Goal: Transaction & Acquisition: Purchase product/service

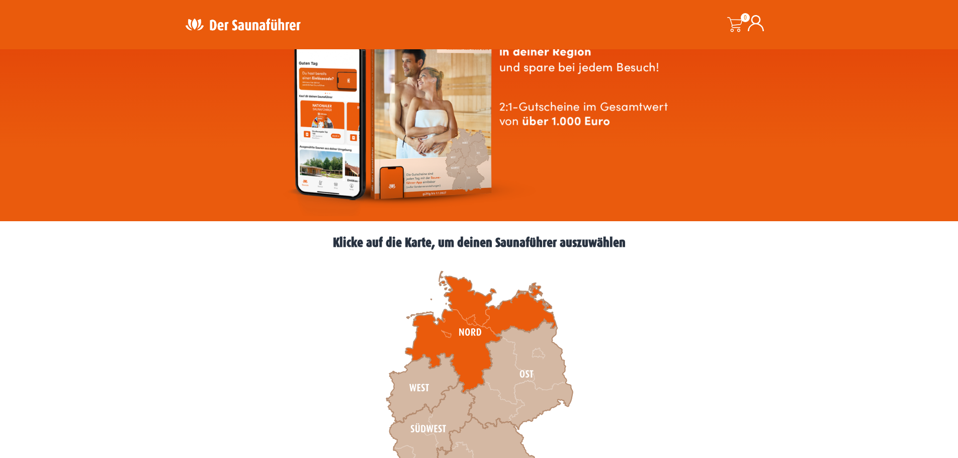
click at [437, 340] on icon at bounding box center [481, 333] width 151 height 122
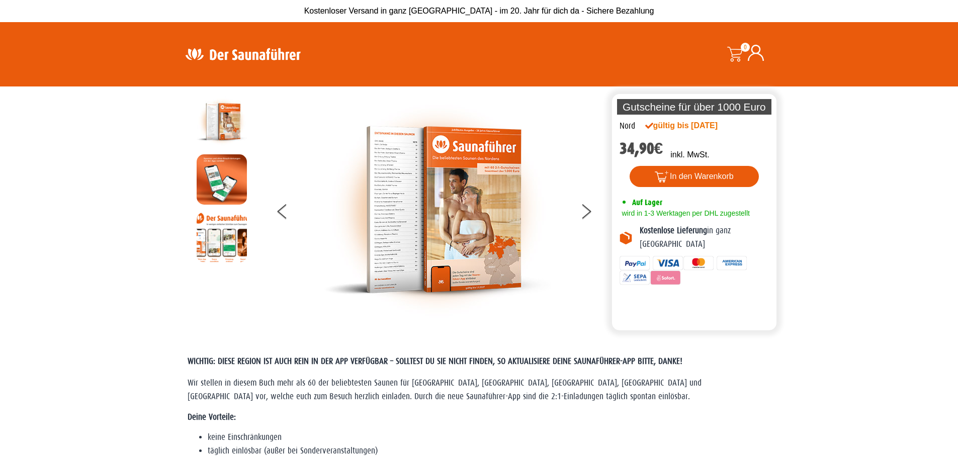
drag, startPoint x: 652, startPoint y: 123, endPoint x: 748, endPoint y: 135, distance: 97.4
click at [748, 135] on div "Nord gültig bis 01.01.2027 34,90 € inkl. MwSt. 2449 vorrätig 2449 vorrätig Saun…" at bounding box center [694, 206] width 165 height 173
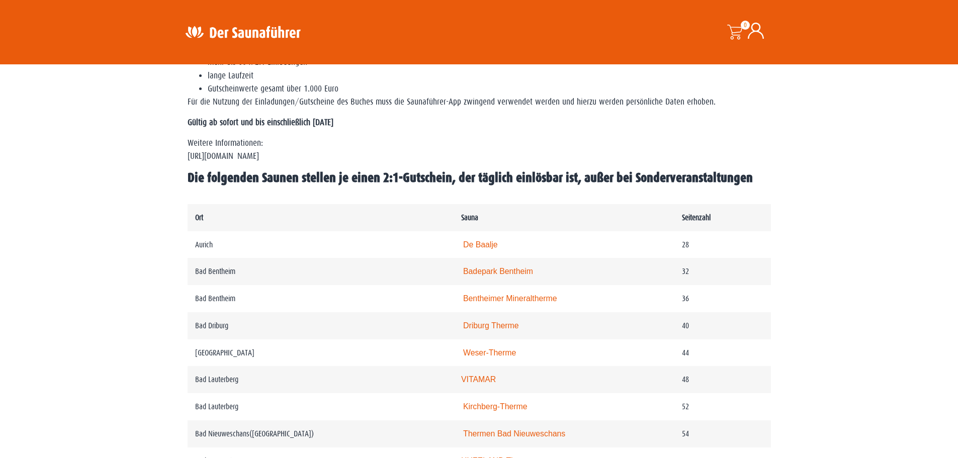
scroll to position [403, 0]
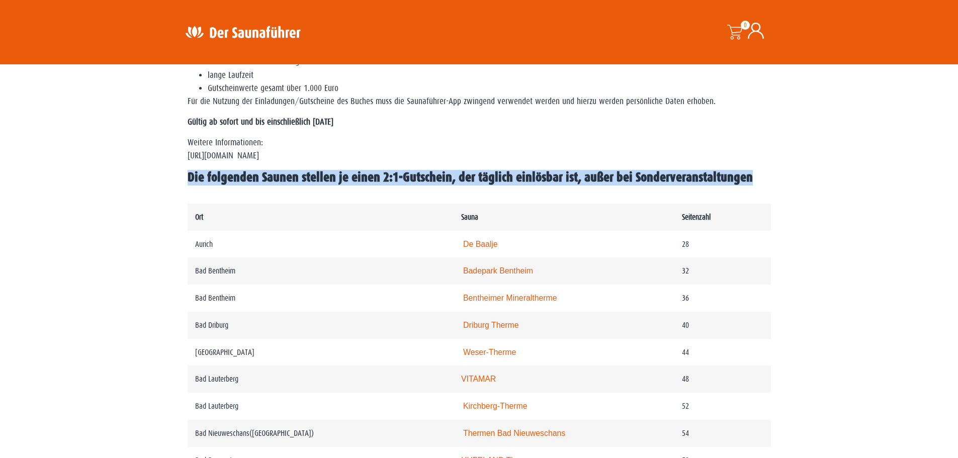
drag, startPoint x: 183, startPoint y: 172, endPoint x: 764, endPoint y: 186, distance: 580.8
click at [764, 186] on div "WICHTIG: DIESE REGION IST AUCH REIN IN DER APP VERFÜGBAR – SOLLTEST DU SIE NICH…" at bounding box center [480, 68] width 594 height 261
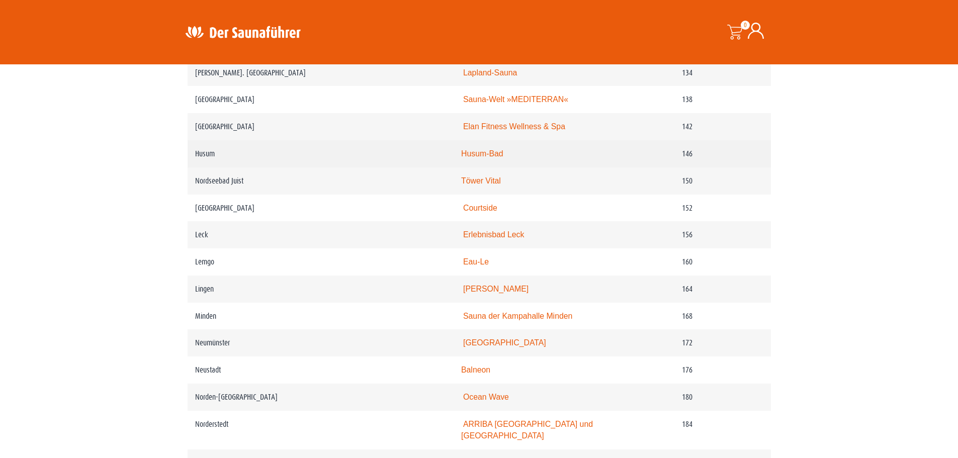
scroll to position [1308, 0]
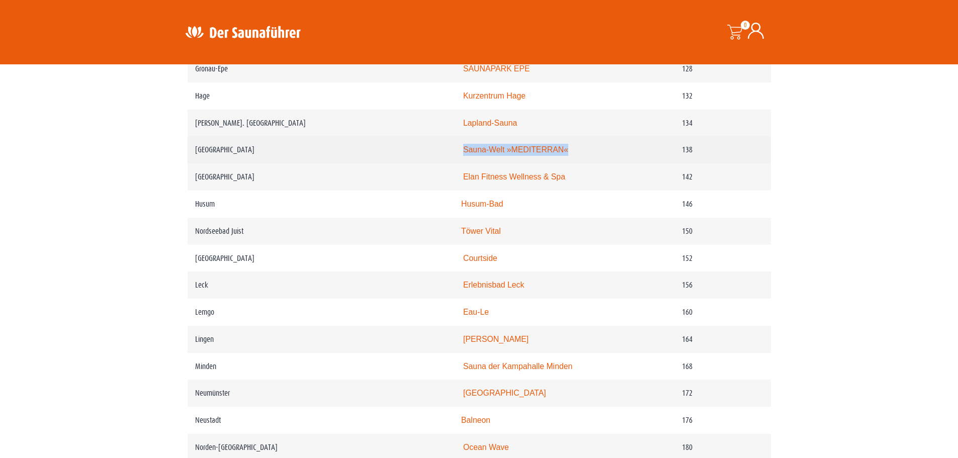
drag, startPoint x: 585, startPoint y: 167, endPoint x: 467, endPoint y: 171, distance: 117.8
click at [467, 164] on td "Sauna-Welt »MEDITERRAN«" at bounding box center [564, 149] width 221 height 27
drag, startPoint x: 513, startPoint y: 166, endPoint x: 490, endPoint y: 171, distance: 23.8
click at [490, 164] on td "Sauna-Welt »MEDITERRAN«" at bounding box center [564, 149] width 221 height 27
click at [491, 154] on link "Sauna-Welt »MEDITERRAN«" at bounding box center [515, 149] width 105 height 9
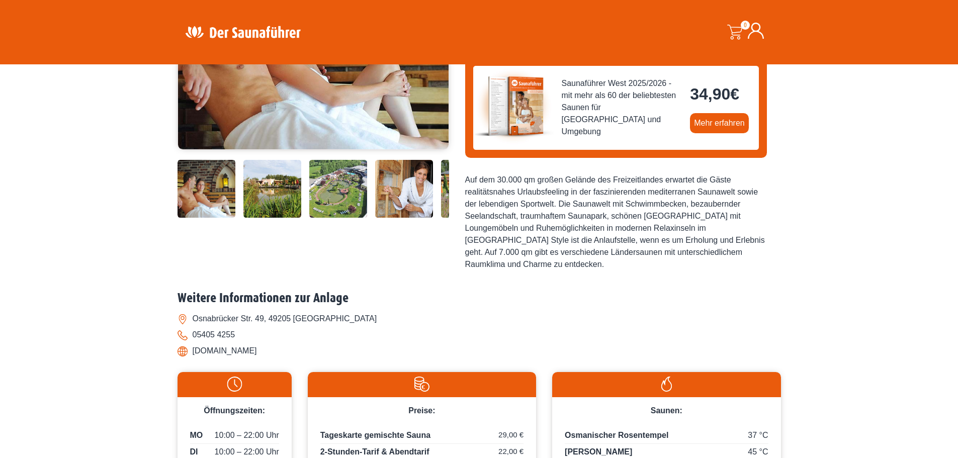
scroll to position [352, 0]
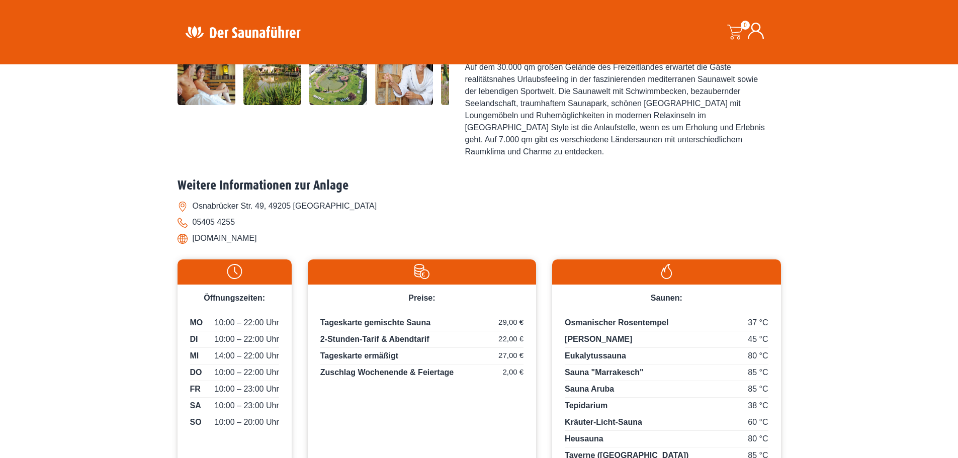
drag, startPoint x: 308, startPoint y: 204, endPoint x: 194, endPoint y: 213, distance: 114.6
click at [194, 213] on div "Weitere Informationen zur Anlage Osnabrücker Str. 49, 49205 [GEOGRAPHIC_DATA] 0…" at bounding box center [480, 215] width 604 height 74
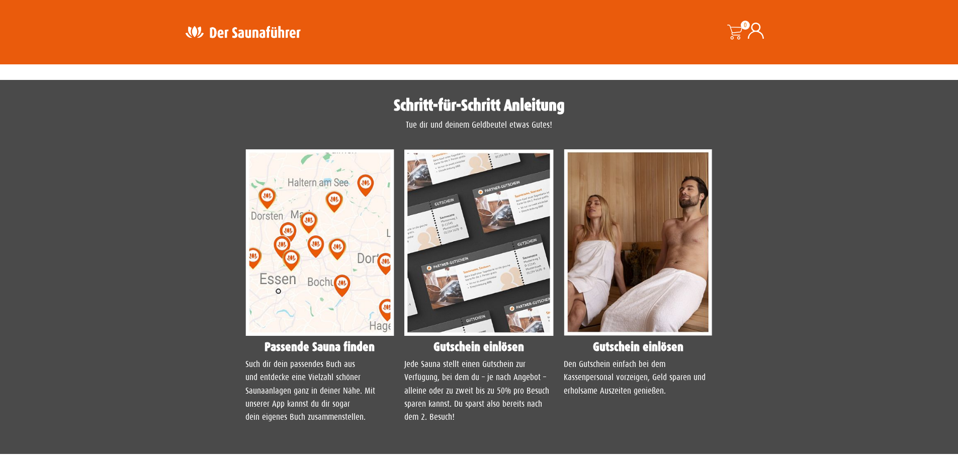
scroll to position [805, 0]
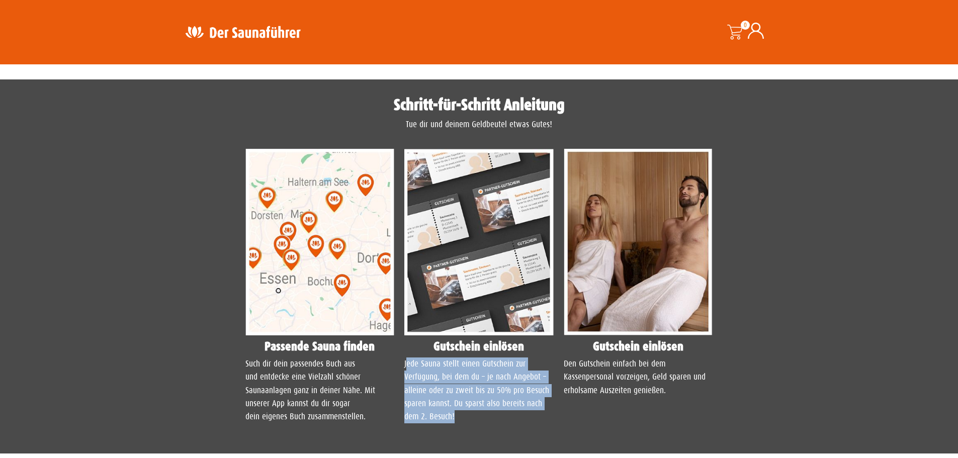
drag, startPoint x: 408, startPoint y: 327, endPoint x: 542, endPoint y: 378, distance: 144.3
click at [542, 378] on p "Jede Sauna stellt einen Gutschein zur Verfügung, bei dem du – je nach Angebot –…" at bounding box center [479, 391] width 149 height 66
click at [483, 376] on p "Jede Sauna stellt einen Gutschein zur Verfügung, bei dem du – je nach Angebot –…" at bounding box center [479, 391] width 149 height 66
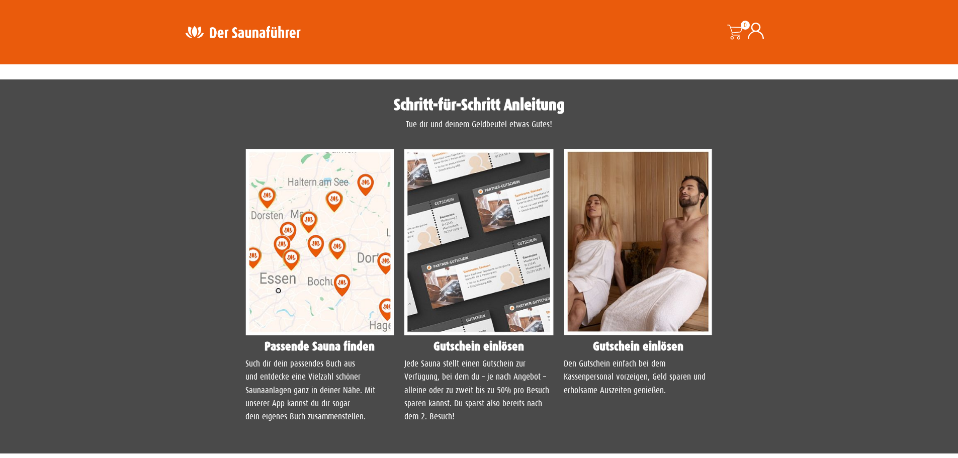
click at [460, 381] on p "Jede Sauna stellt einen Gutschein zur Verfügung, bei dem du – je nach Angebot –…" at bounding box center [479, 391] width 149 height 66
drag, startPoint x: 463, startPoint y: 367, endPoint x: 514, endPoint y: 380, distance: 52.1
click at [514, 380] on p "Jede Sauna stellt einen Gutschein zur Verfügung, bei dem du – je nach Angebot –…" at bounding box center [479, 391] width 149 height 66
click at [514, 381] on p "Jede Sauna stellt einen Gutschein zur Verfügung, bei dem du – je nach Angebot –…" at bounding box center [479, 391] width 149 height 66
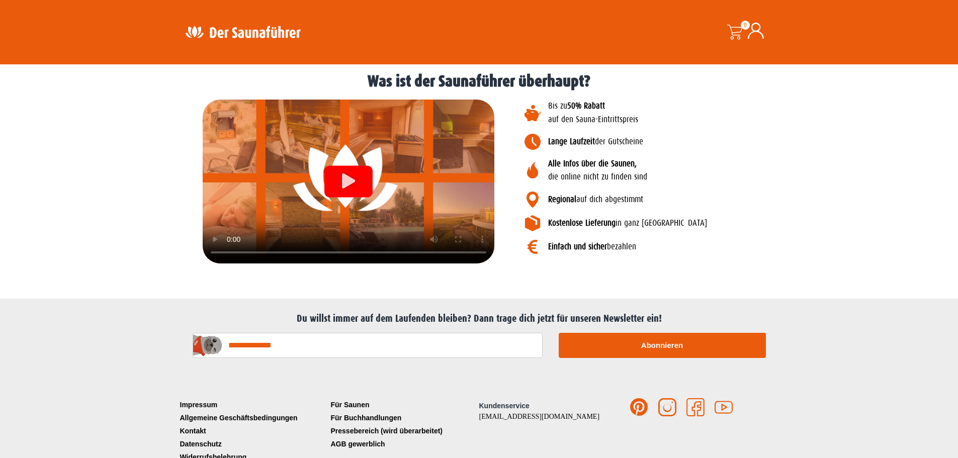
scroll to position [1217, 0]
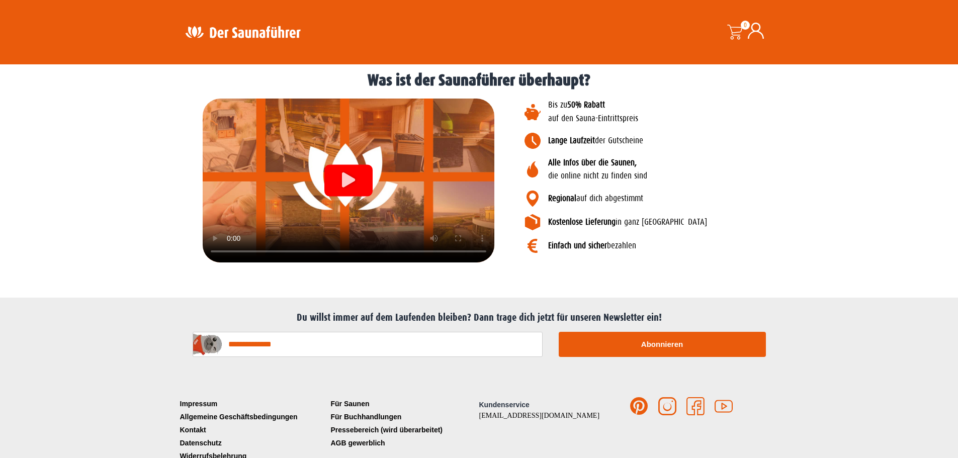
click at [143, 154] on section "Bis zu 50% Rabatt auf den Sauna-Eintrittspreis Lange Laufzeit der Gutscheine Al…" at bounding box center [479, 181] width 948 height 174
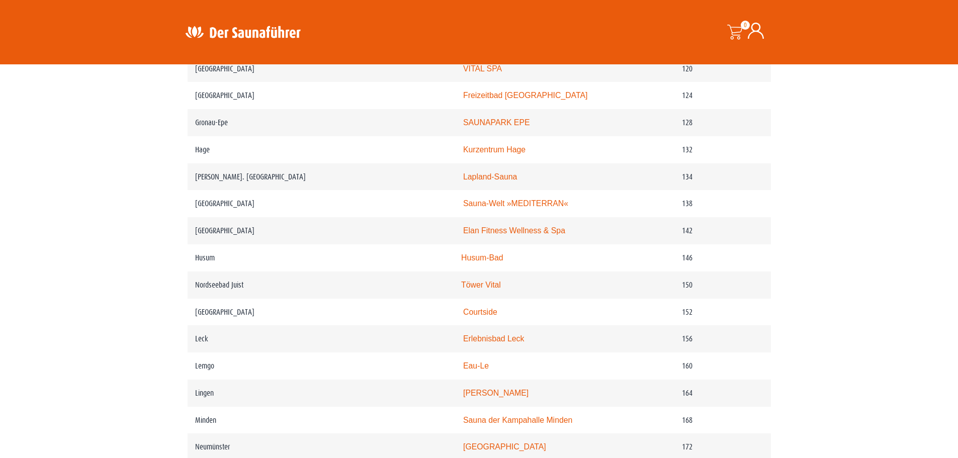
scroll to position [1308, 0]
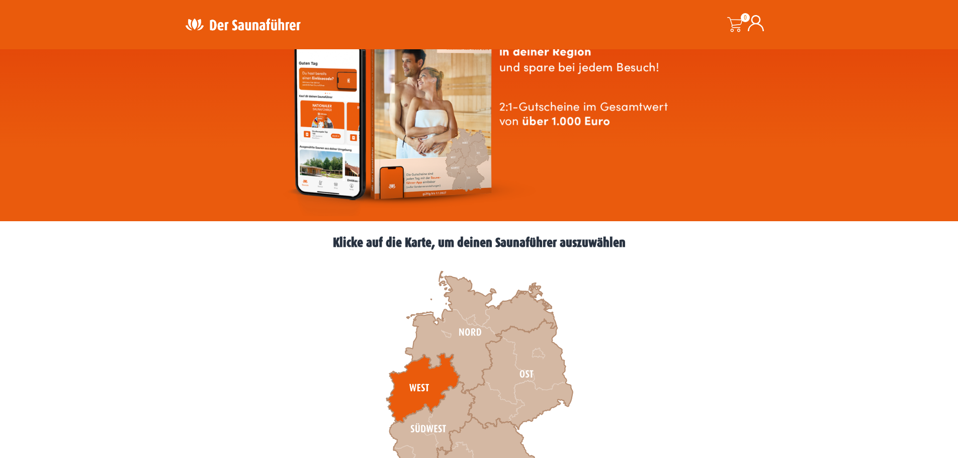
click at [412, 381] on icon at bounding box center [422, 388] width 73 height 69
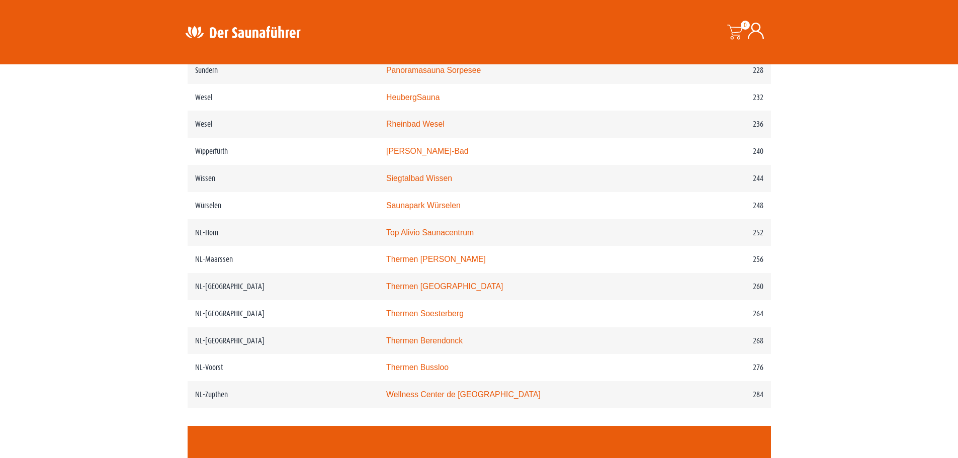
scroll to position [2013, 0]
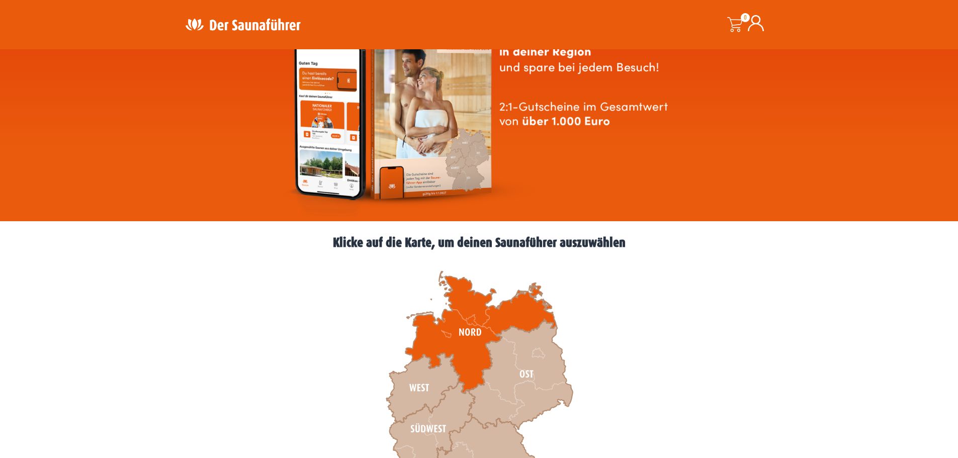
click at [454, 337] on icon at bounding box center [481, 333] width 151 height 122
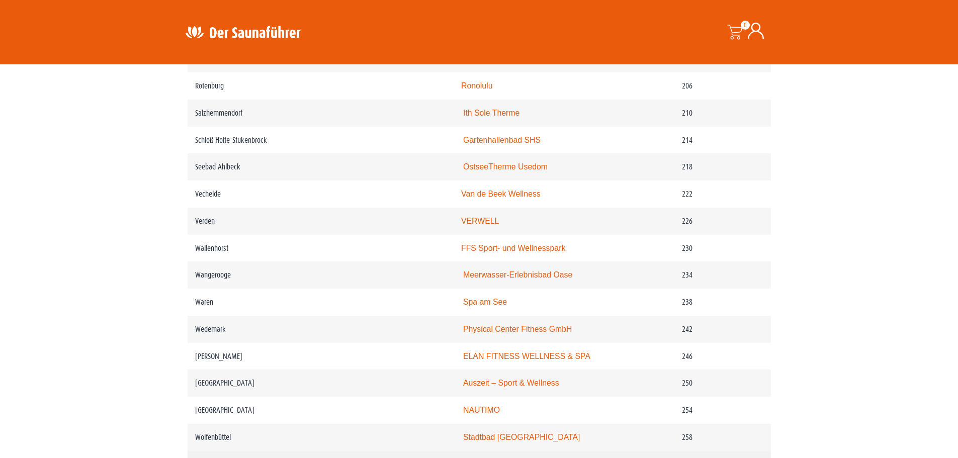
scroll to position [1862, 0]
